Goal: Transaction & Acquisition: Purchase product/service

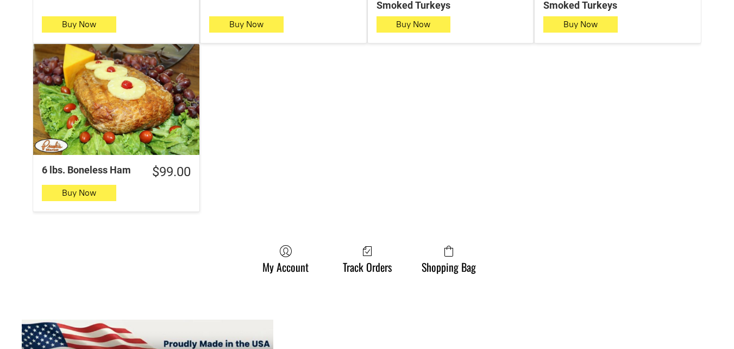
scroll to position [1195, 0]
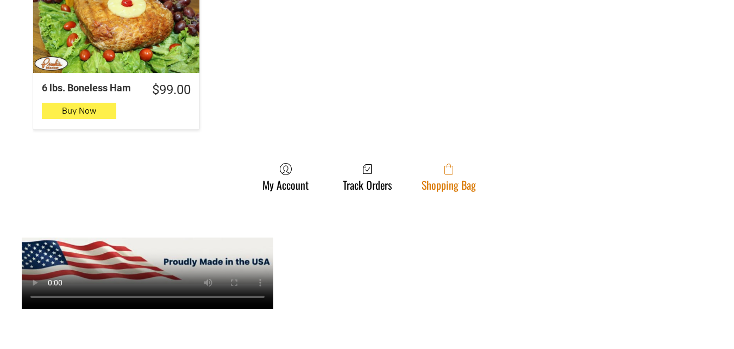
click at [474, 162] on span at bounding box center [448, 168] width 54 height 13
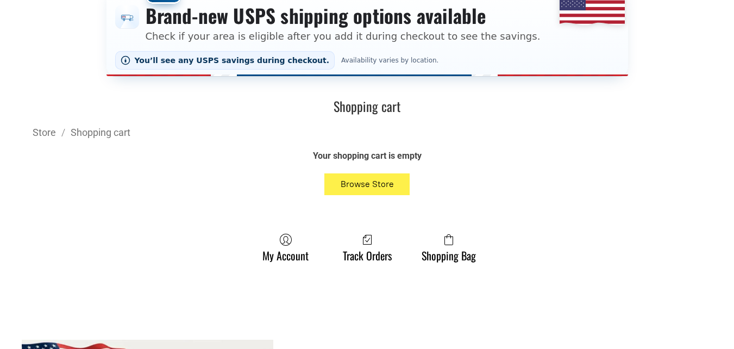
scroll to position [217, 0]
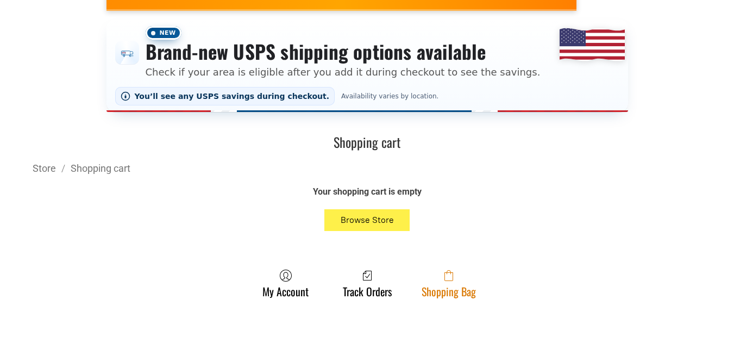
click at [472, 293] on link "Shopping Bag" at bounding box center [448, 283] width 65 height 29
click at [431, 277] on span at bounding box center [448, 275] width 54 height 13
click at [440, 279] on span at bounding box center [448, 275] width 54 height 13
